Goal: Information Seeking & Learning: Learn about a topic

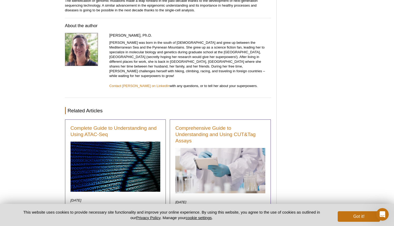
scroll to position [1659, 0]
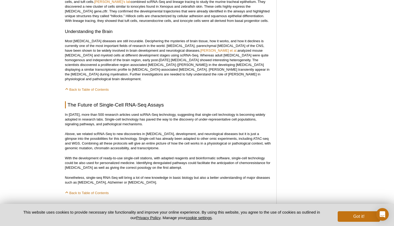
scroll to position [1448, 0]
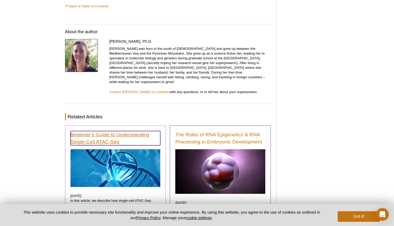
click at [118, 131] on link "Beginner’s Guide to Understanding Single-Cell ATAC-Seq" at bounding box center [116, 138] width 90 height 14
click at [130, 131] on link "Beginner’s Guide to Understanding Single-Cell ATAC-Seq" at bounding box center [116, 138] width 90 height 14
